Goal: Transaction & Acquisition: Purchase product/service

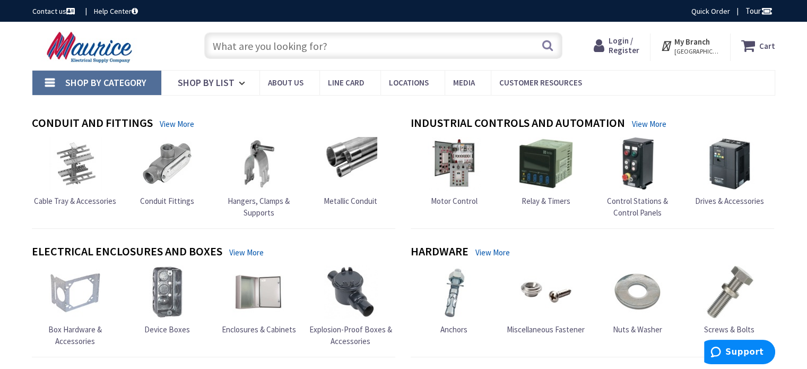
click at [624, 43] on span "Login / Register" at bounding box center [623, 46] width 31 height 20
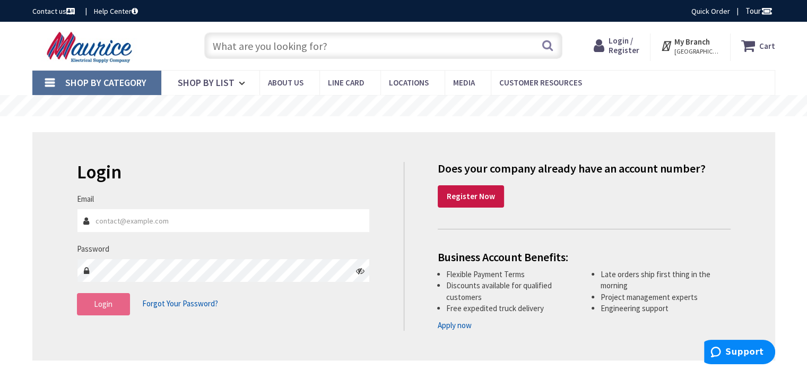
type input "[EMAIL_ADDRESS][DOMAIN_NAME]"
click at [94, 303] on span "Login" at bounding box center [103, 304] width 19 height 10
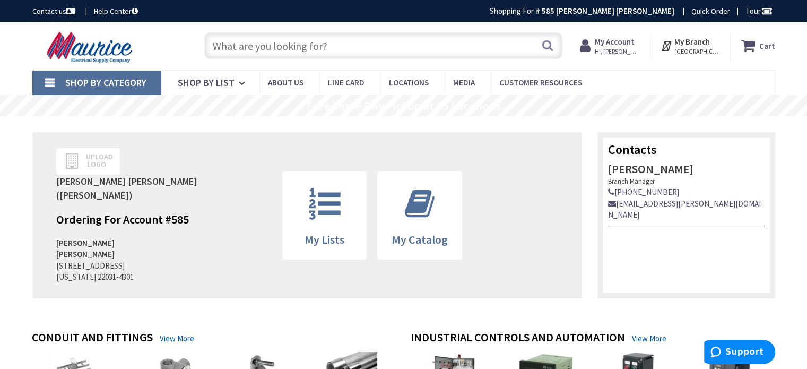
click at [274, 40] on input "text" at bounding box center [383, 45] width 358 height 27
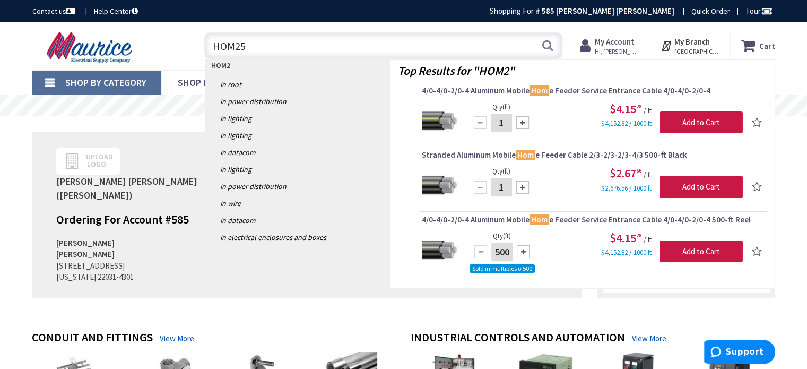
type input "HOM250"
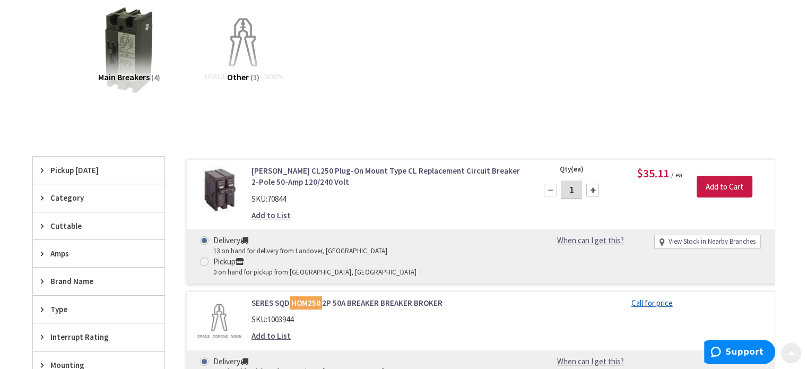
scroll to position [159, 0]
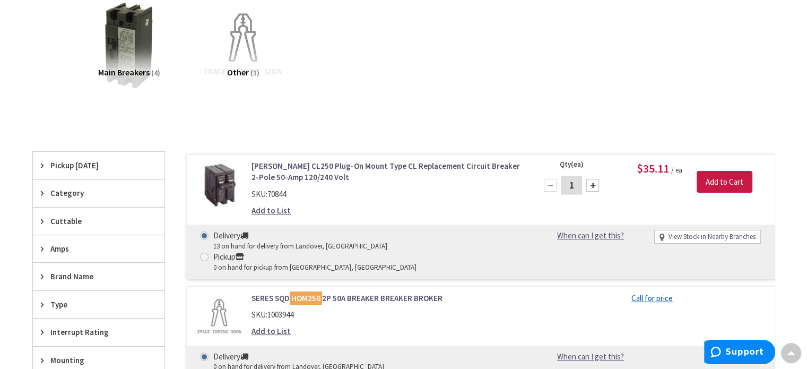
click at [371, 168] on link "[PERSON_NAME] CL250 Plug-On Mount Type CL Replacement Circuit Breaker 2-Pole 50…" at bounding box center [386, 171] width 270 height 23
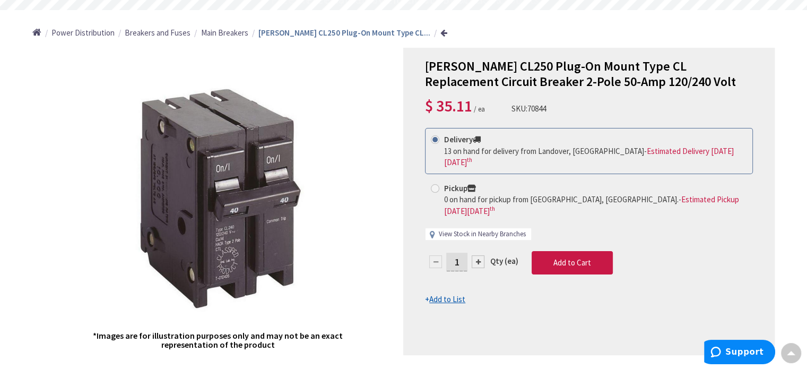
click at [481, 229] on link "View Stock in Nearby Branches" at bounding box center [482, 234] width 87 height 10
select select "data-availability"
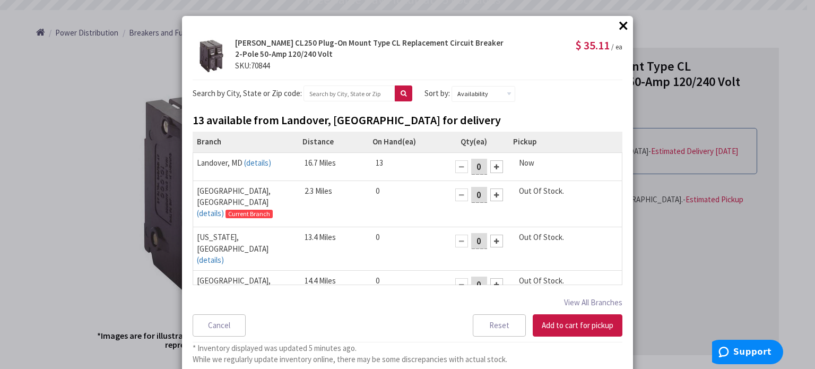
click at [490, 170] on div at bounding box center [496, 166] width 13 height 13
click at [569, 319] on button "Add to cart for pickup" at bounding box center [578, 325] width 90 height 22
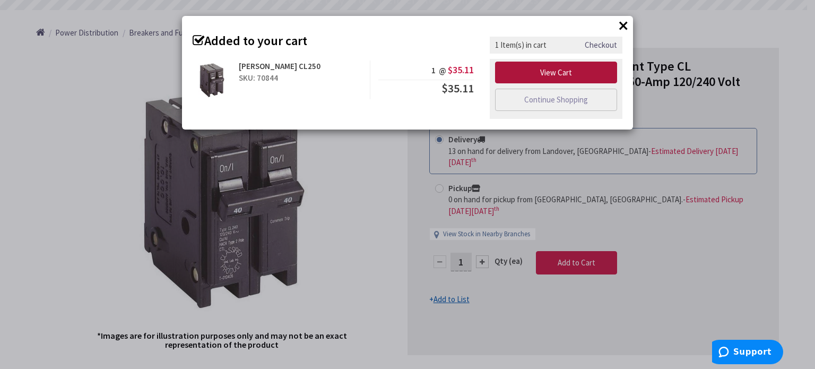
click at [548, 71] on link "View Cart" at bounding box center [556, 73] width 122 height 22
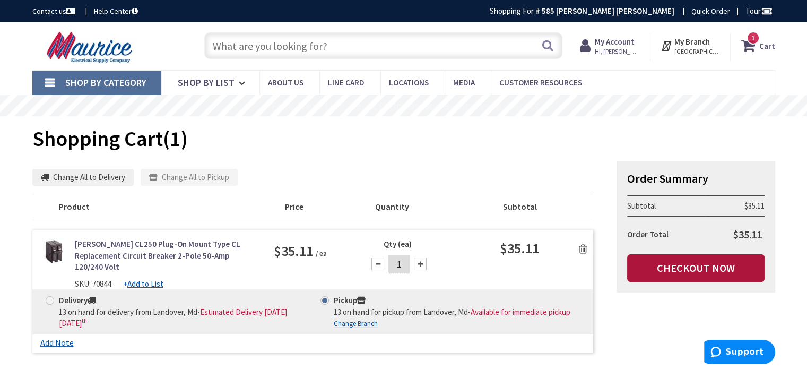
click at [709, 262] on link "Checkout Now" at bounding box center [695, 268] width 137 height 28
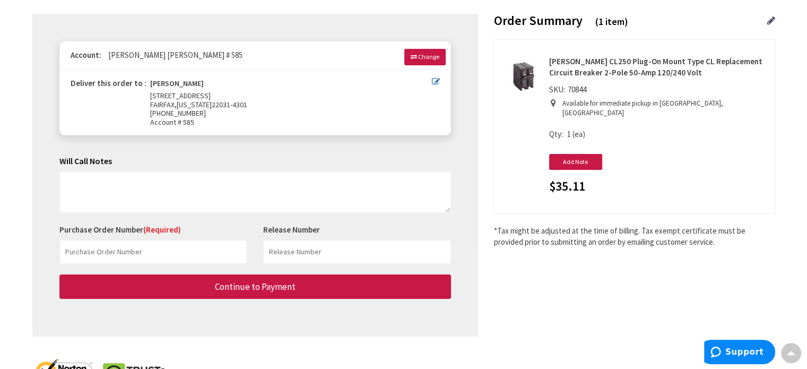
scroll to position [159, 0]
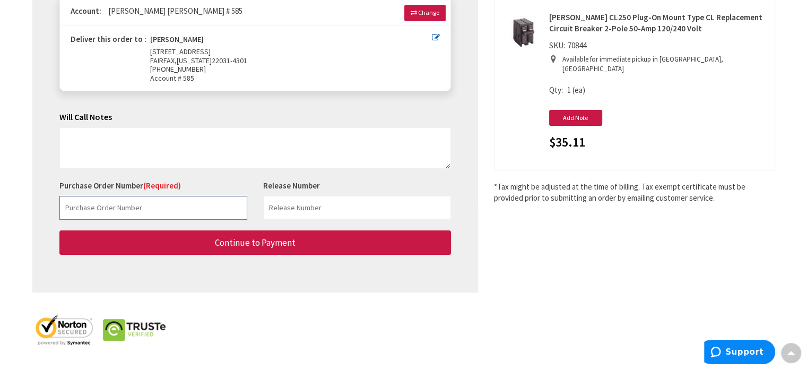
click at [162, 205] on input "text" at bounding box center [153, 208] width 188 height 24
paste input "788570044-002"
type input "788570044-002"
click at [295, 213] on input "text" at bounding box center [357, 208] width 188 height 24
paste input "788570044-002"
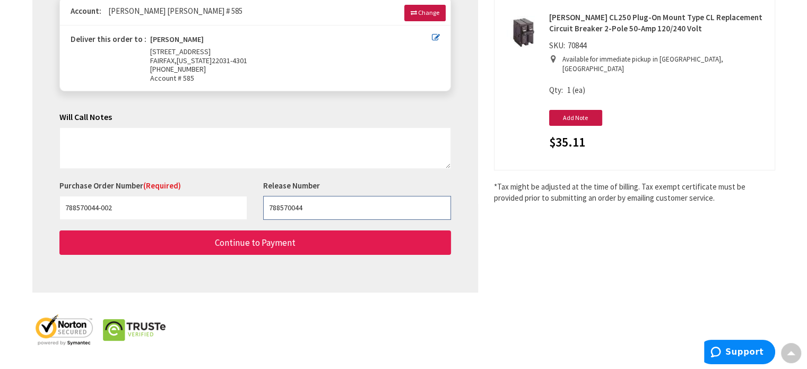
type input "788570044"
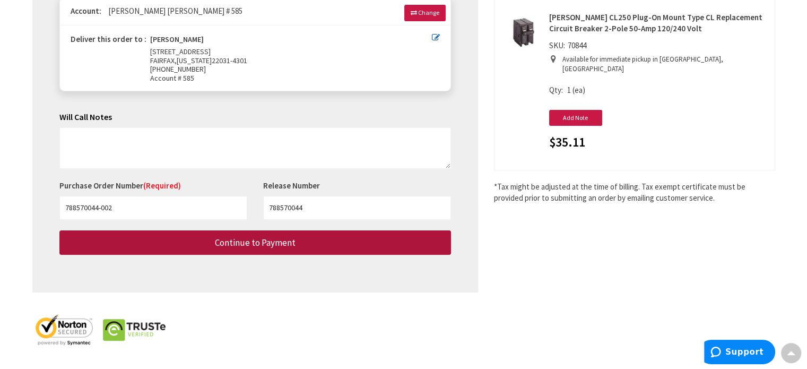
click at [218, 242] on span "Continue to Payment" at bounding box center [255, 243] width 81 height 12
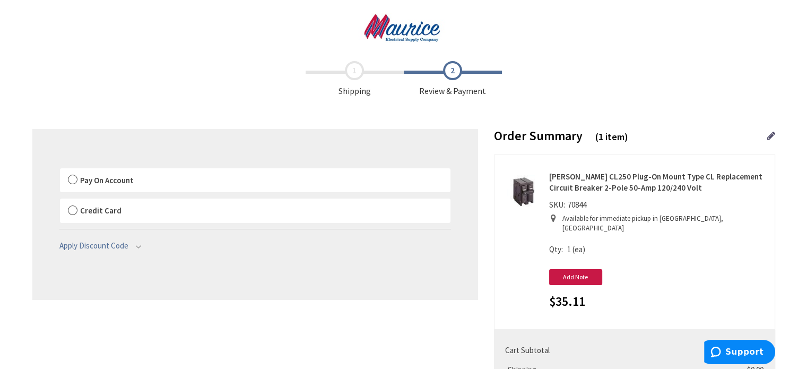
drag, startPoint x: 71, startPoint y: 177, endPoint x: 81, endPoint y: 184, distance: 11.9
click at [71, 177] on label "Pay On Account" at bounding box center [255, 180] width 390 height 24
click at [60, 170] on input "Pay On Account" at bounding box center [60, 170] width 0 height 0
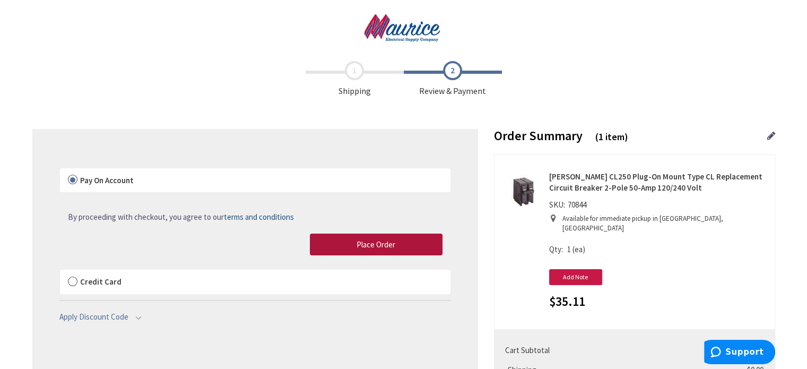
click at [339, 245] on button "Place Order" at bounding box center [376, 244] width 133 height 22
